Goal: Task Accomplishment & Management: Complete application form

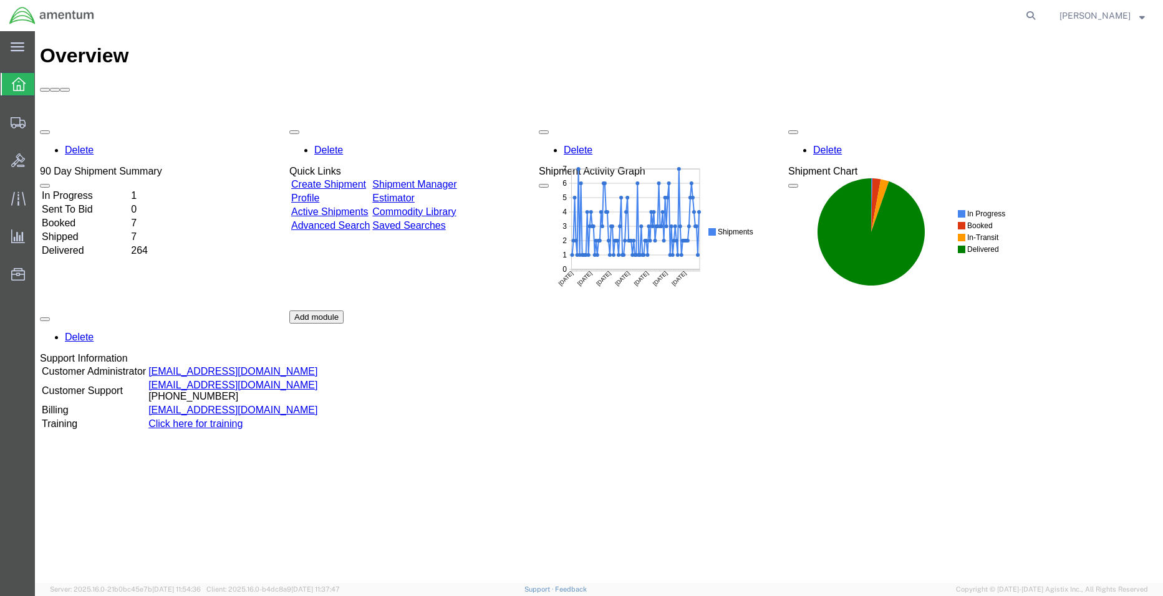
click at [124, 190] on td "In Progress" at bounding box center [85, 196] width 88 height 12
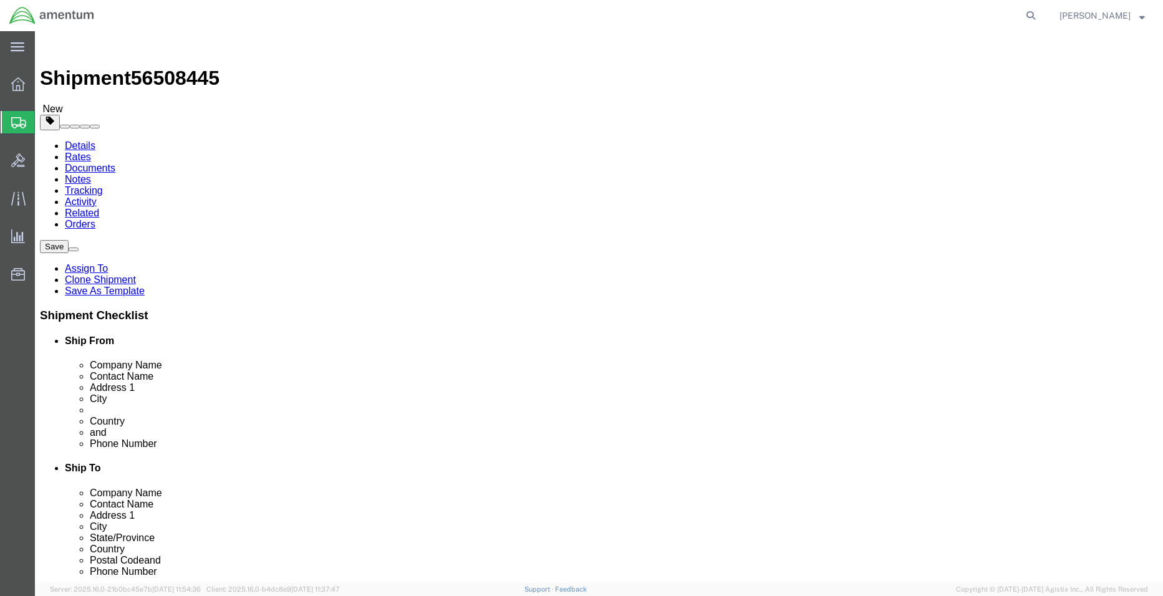
select select "42677"
select select
click input ","
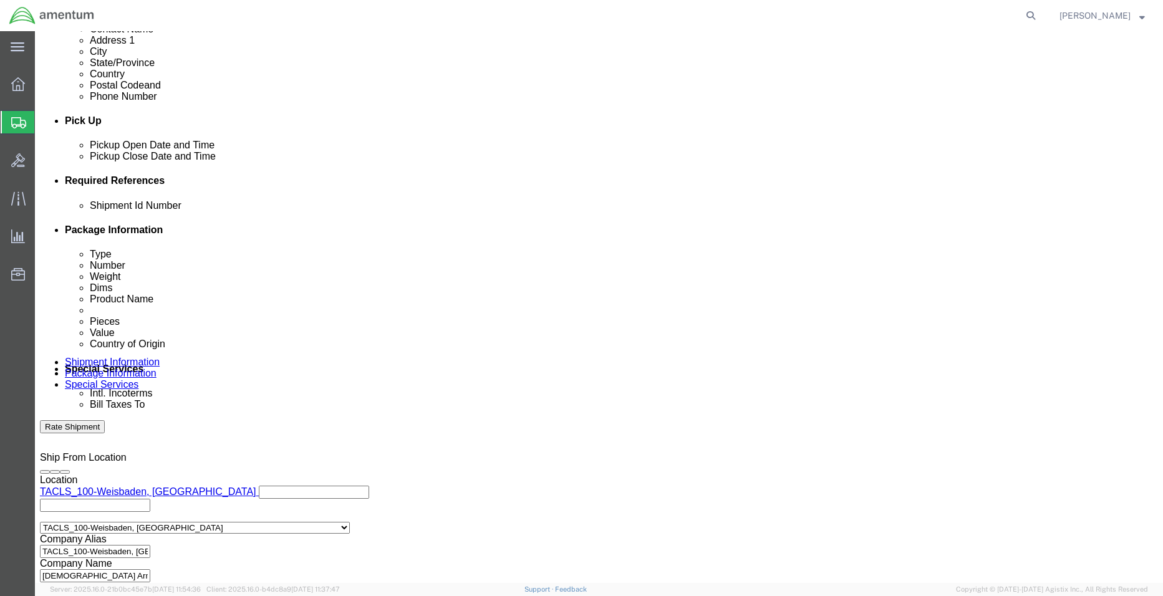
scroll to position [566, 0]
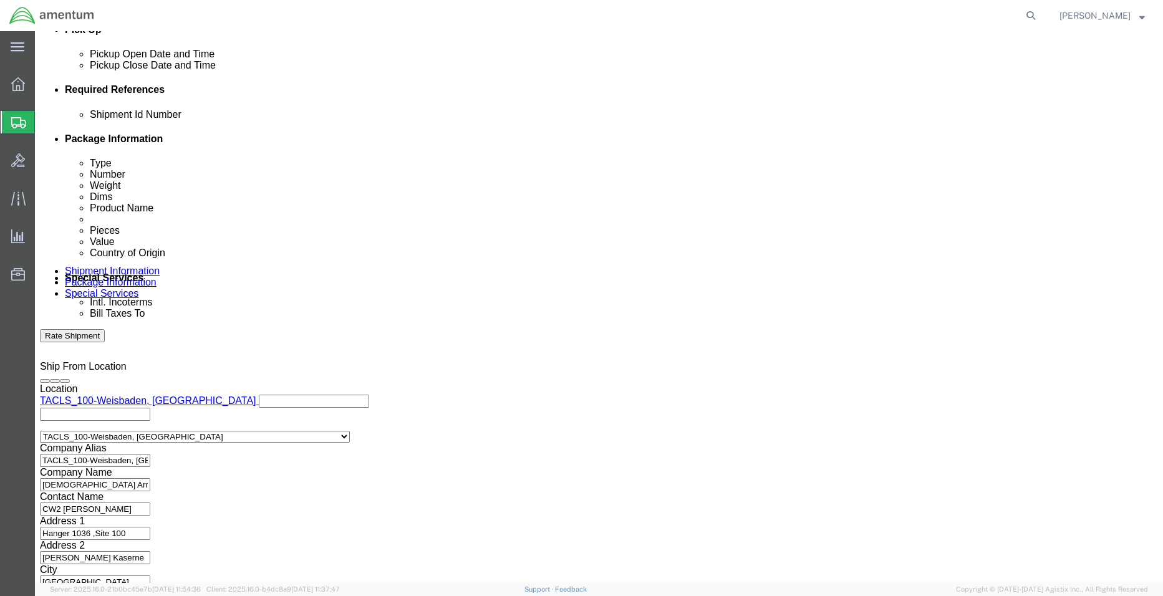
click button "Continue"
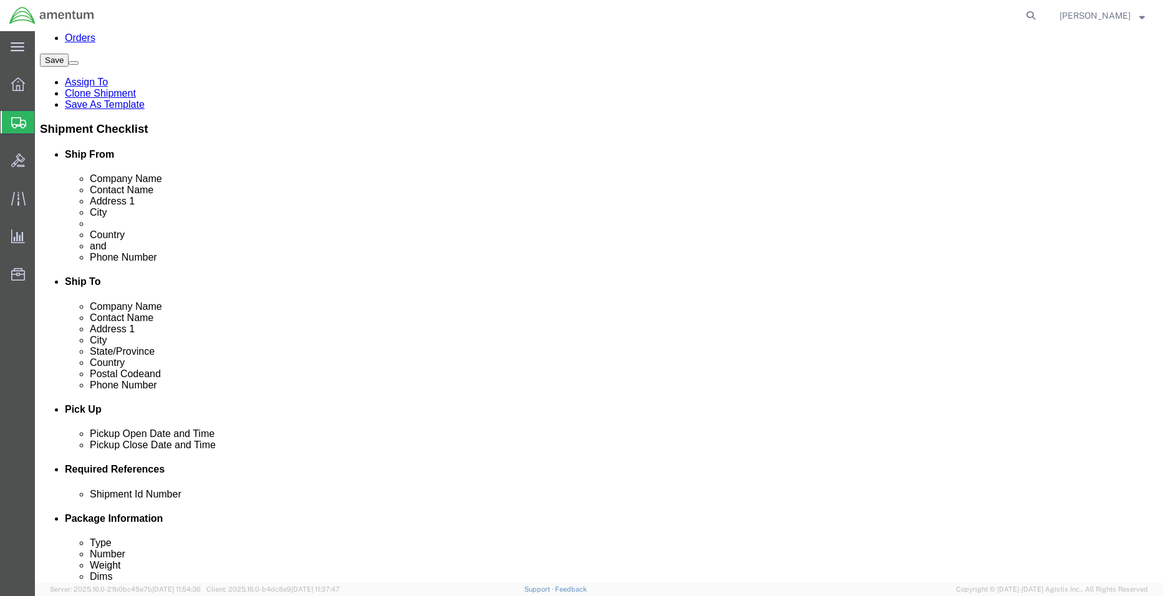
scroll to position [296, 0]
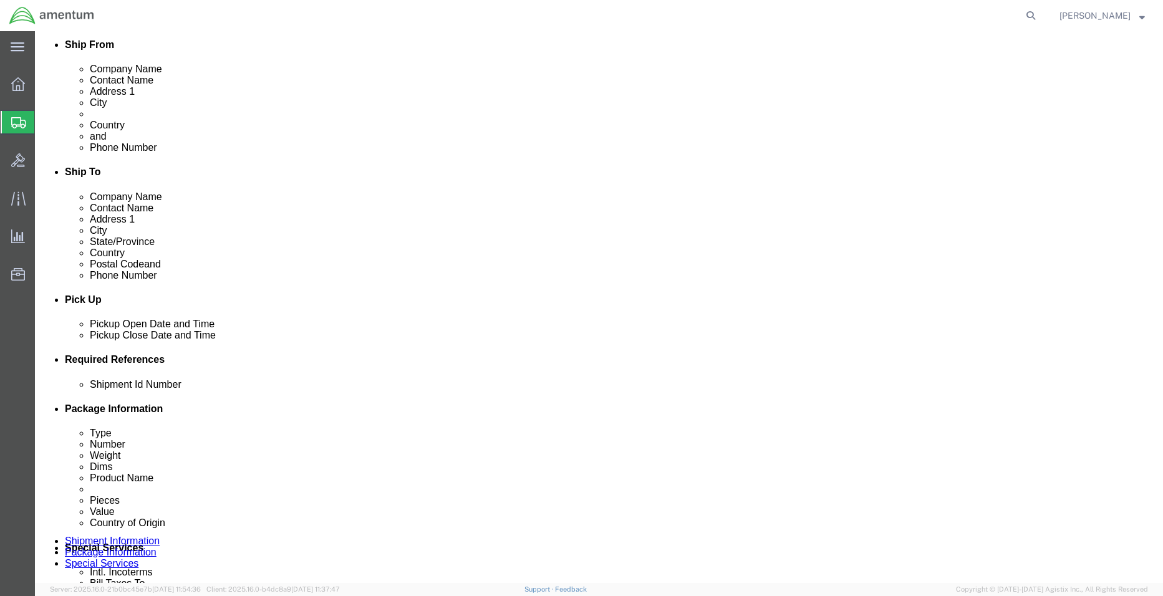
click button "Continue"
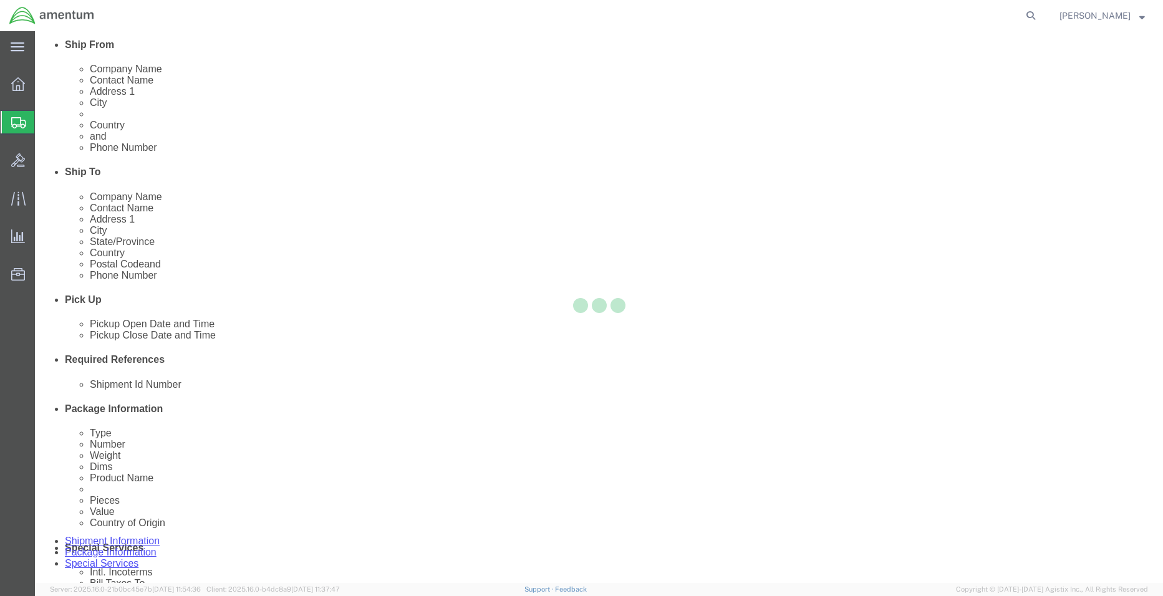
select select
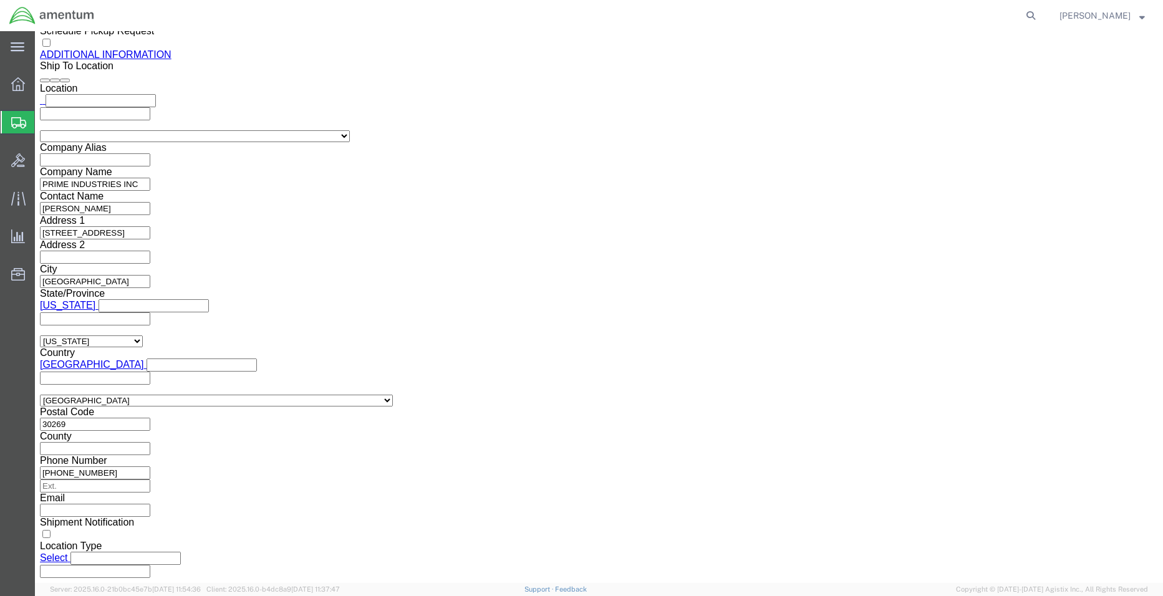
select select "DEPARTMENT"
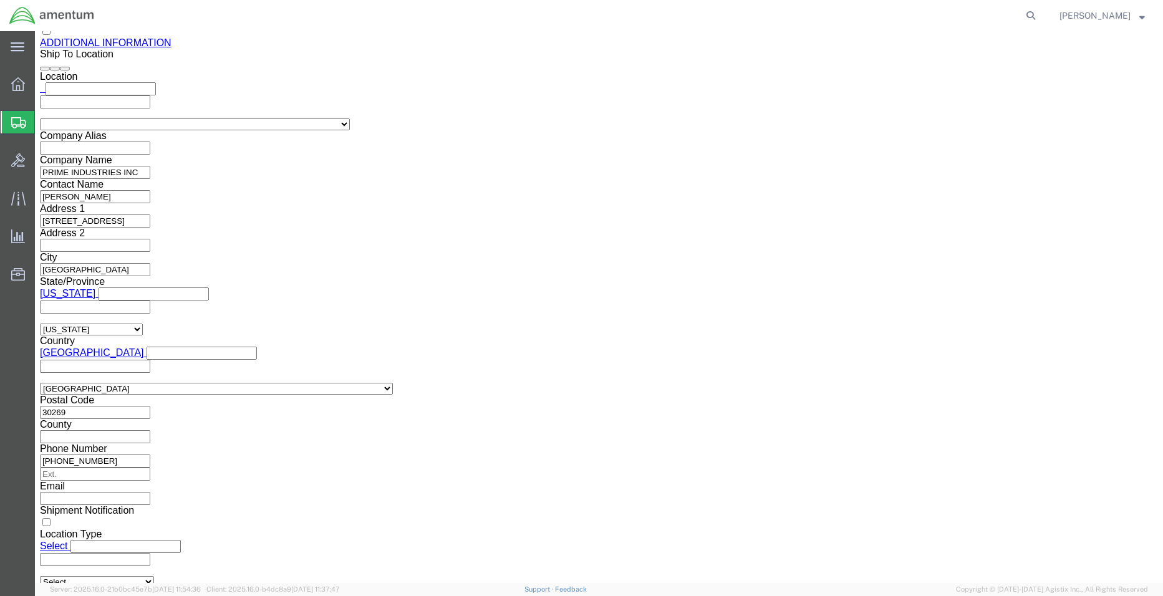
click button "Rate Shipment"
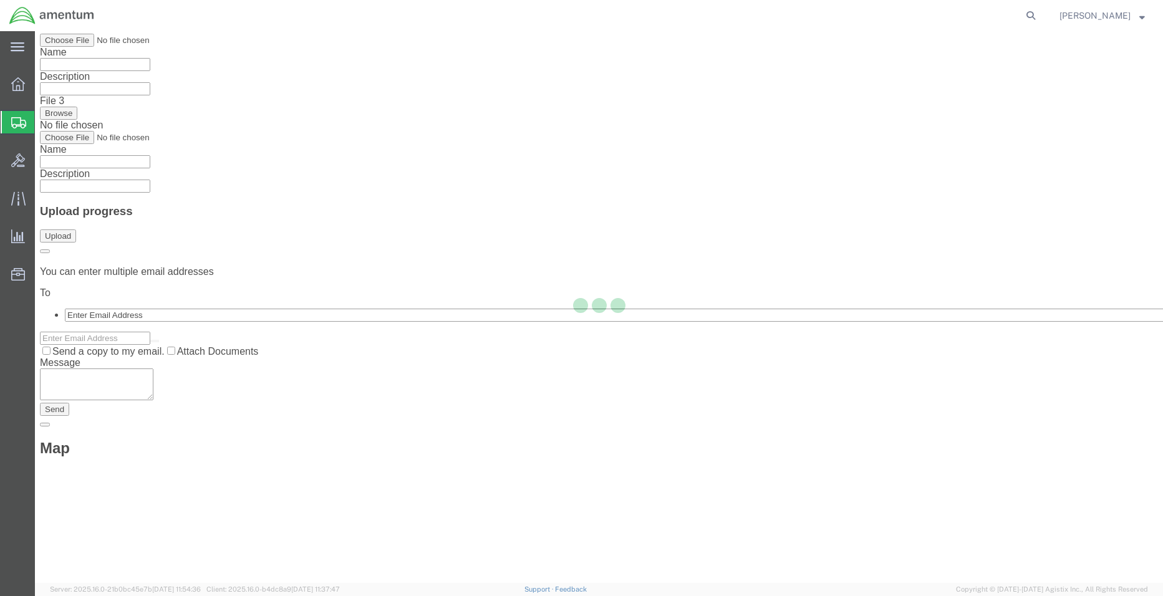
scroll to position [0, 0]
